Goal: Find specific page/section: Find specific page/section

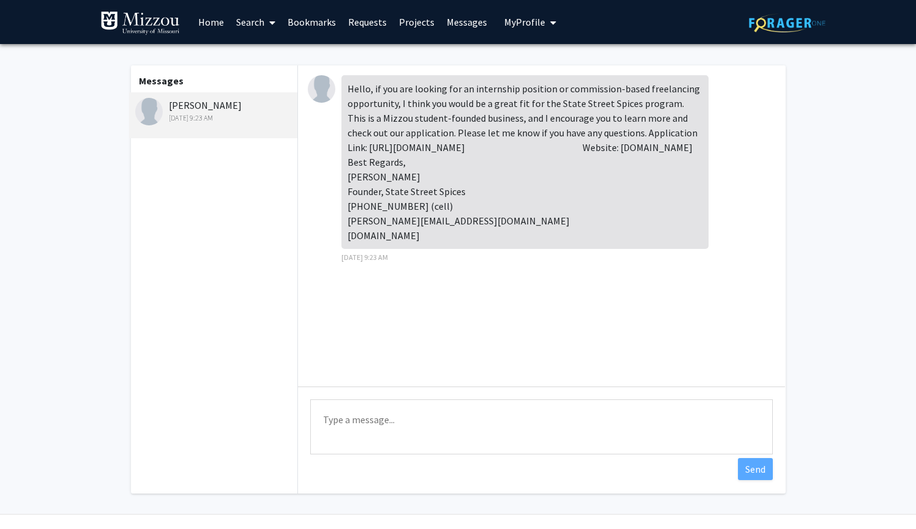
click at [385, 163] on div "Hello, if you are looking for an internship position or commission-based freela…" at bounding box center [524, 162] width 367 height 174
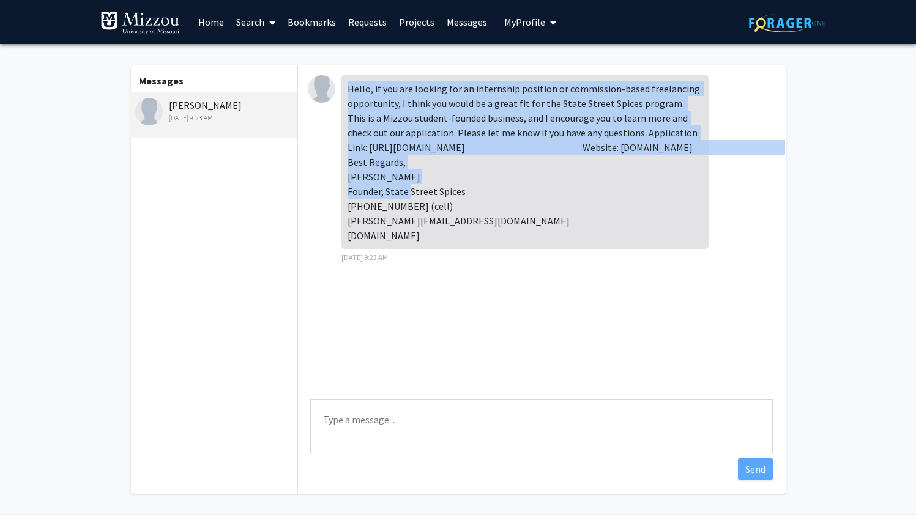
click at [385, 163] on div "Hello, if you are looking for an internship position or commission-based freela…" at bounding box center [524, 162] width 367 height 174
click at [471, 187] on div "Hello, if you are looking for an internship position or commission-based freela…" at bounding box center [524, 162] width 367 height 174
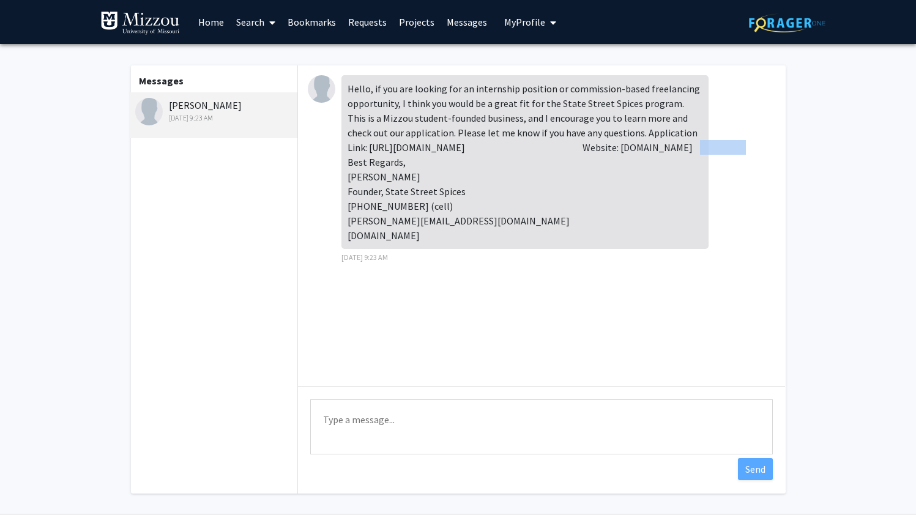
drag, startPoint x: 346, startPoint y: 162, endPoint x: 459, endPoint y: 162, distance: 112.6
click at [459, 162] on div "Hello, if you are looking for an internship position or commission-based freela…" at bounding box center [524, 162] width 367 height 174
copy div "[DOMAIN_NAME]"
click at [426, 124] on div "Hello, if you are looking for an internship position or commission-based freela…" at bounding box center [524, 162] width 367 height 174
click at [438, 147] on div "Hello, if you are looking for an internship position or commission-based freela…" at bounding box center [524, 162] width 367 height 174
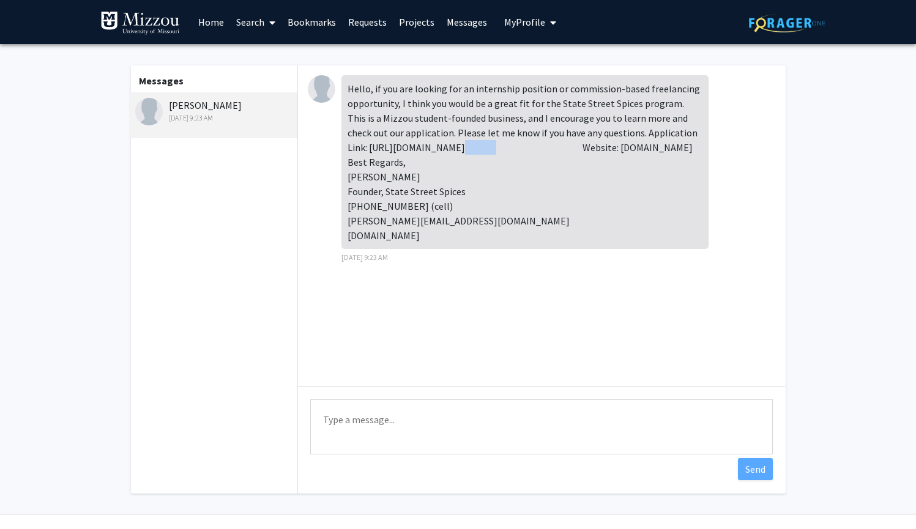
click at [438, 147] on div "Hello, if you are looking for an internship position or commission-based freela…" at bounding box center [524, 162] width 367 height 174
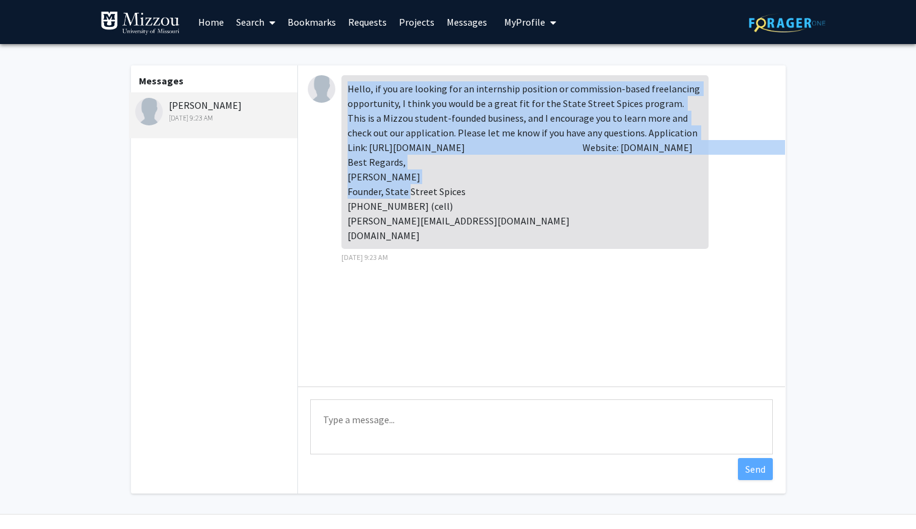
click at [438, 147] on div "Hello, if you are looking for an internship position or commission-based freela…" at bounding box center [524, 162] width 367 height 174
click at [513, 148] on div "Hello, if you are looking for an internship position or commission-based freela…" at bounding box center [524, 162] width 367 height 174
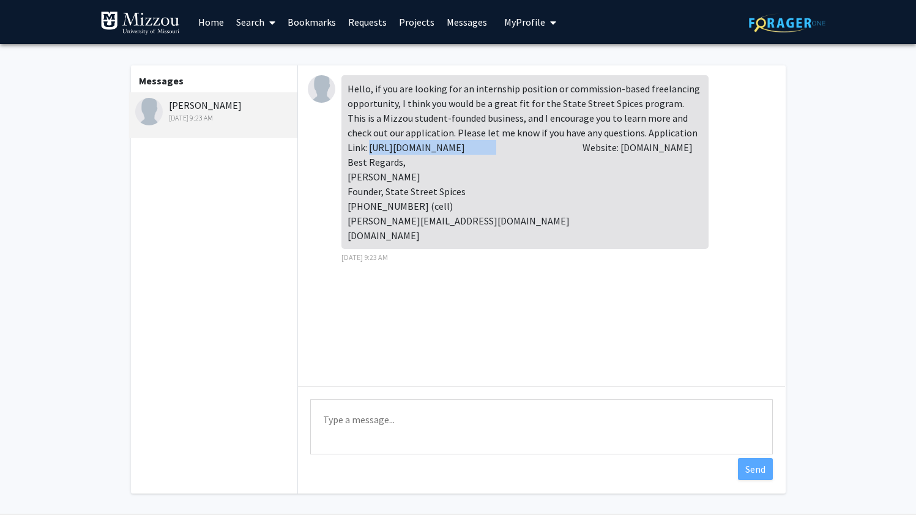
drag, startPoint x: 513, startPoint y: 148, endPoint x: 343, endPoint y: 152, distance: 169.6
click at [343, 152] on div "Hello, if you are looking for an internship position or commission-based freela…" at bounding box center [524, 162] width 367 height 174
copy div "[URL][DOMAIN_NAME]"
